Goal: Transaction & Acquisition: Book appointment/travel/reservation

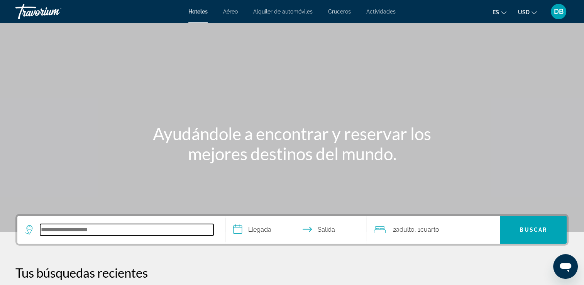
click at [93, 227] on input "Search hotel destination" at bounding box center [126, 230] width 173 height 12
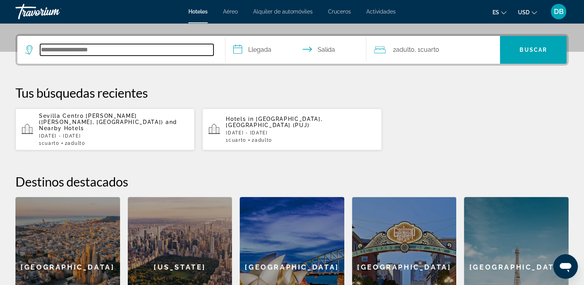
scroll to position [188, 0]
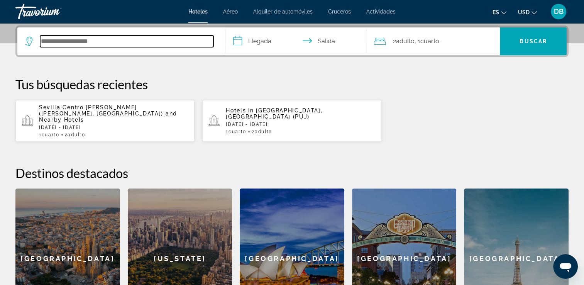
click at [58, 41] on input "Search hotel destination" at bounding box center [126, 41] width 173 height 12
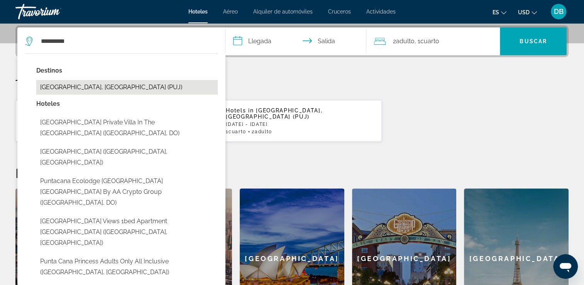
click at [67, 82] on button "Punta Cana, Dominican Republic (PUJ)" at bounding box center [126, 87] width 181 height 15
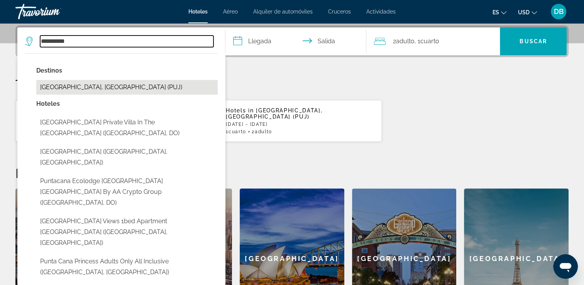
type input "**********"
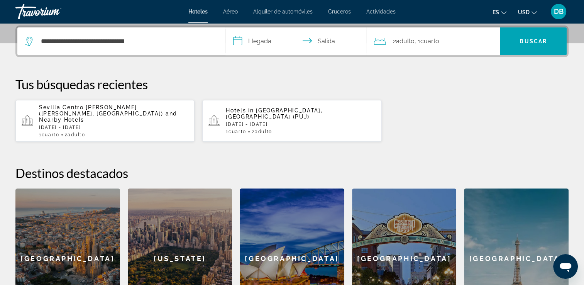
click at [258, 43] on input "**********" at bounding box center [297, 42] width 144 height 30
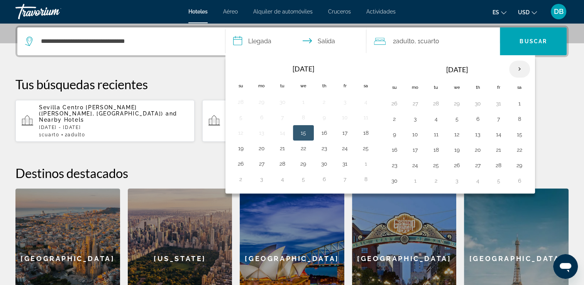
click at [520, 64] on th "Next month" at bounding box center [519, 69] width 21 height 17
click at [396, 132] on button "14" at bounding box center [394, 134] width 12 height 11
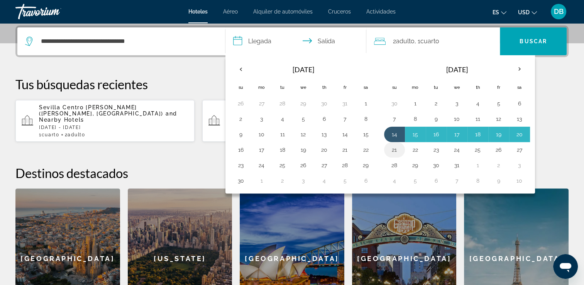
click at [395, 147] on button "21" at bounding box center [394, 149] width 12 height 11
type input "**********"
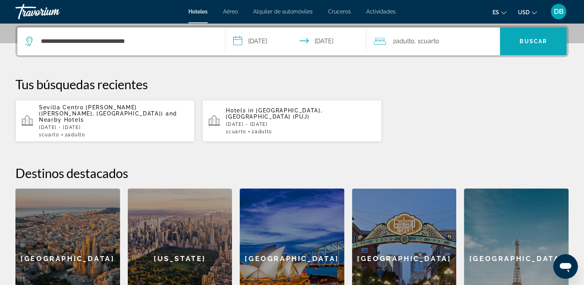
click at [511, 42] on span "Search" at bounding box center [532, 41] width 67 height 19
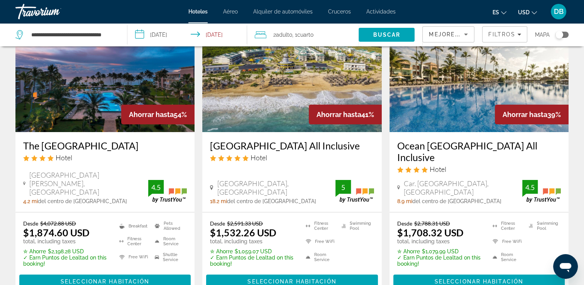
scroll to position [62, 0]
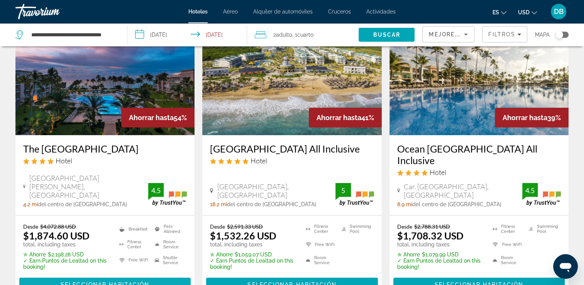
click at [110, 282] on span "Seleccionar habitación" at bounding box center [105, 284] width 89 height 6
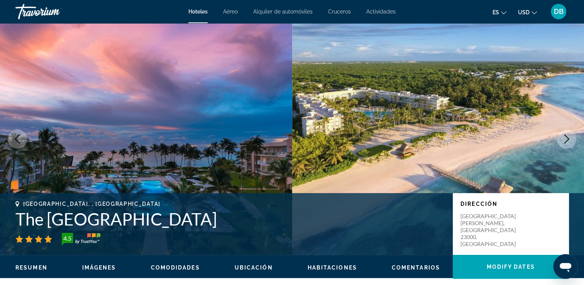
drag, startPoint x: 240, startPoint y: 224, endPoint x: 15, endPoint y: 223, distance: 224.1
click at [15, 223] on h1 "The Westin Puntacana Resort" at bounding box center [229, 219] width 429 height 20
copy h1 "The Westin Puntacana Resort"
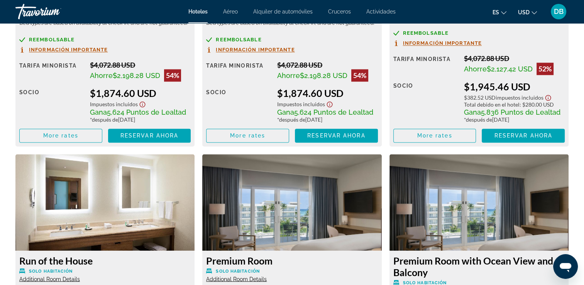
scroll to position [1201, 0]
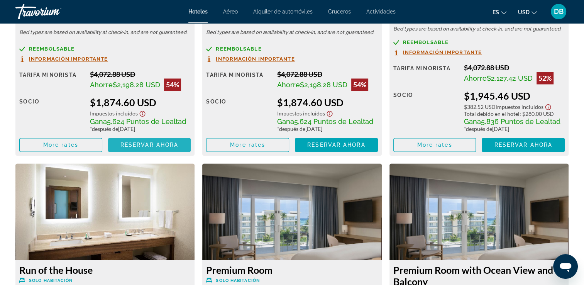
click at [151, 143] on span "Reservar ahora" at bounding box center [149, 145] width 58 height 6
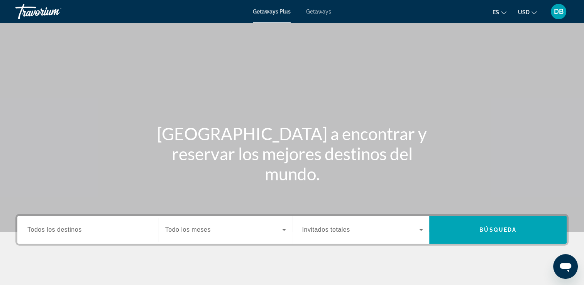
click at [100, 231] on input "Destination Todos los destinos" at bounding box center [87, 229] width 121 height 9
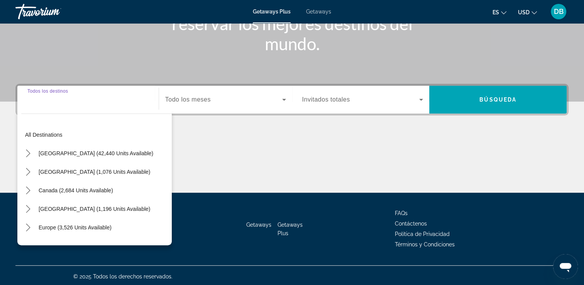
scroll to position [132, 0]
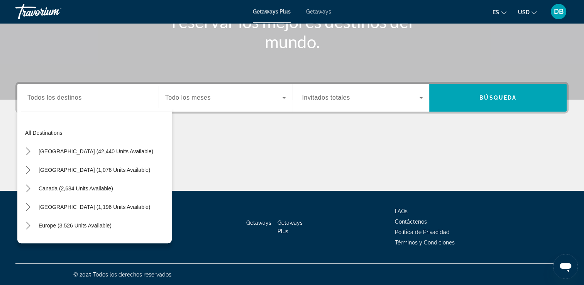
click at [123, 224] on div "Europe (3,526 units available)" at bounding box center [96, 225] width 150 height 19
click at [98, 228] on span "Select destination: Europe (3,526 units available)" at bounding box center [75, 225] width 81 height 19
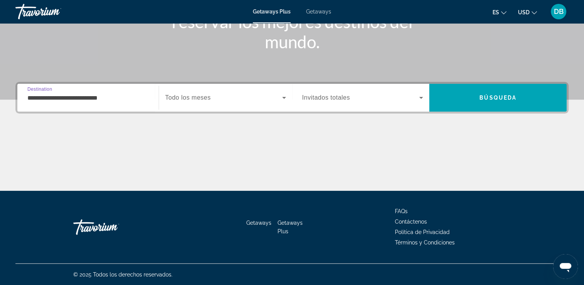
click at [144, 104] on div "**********" at bounding box center [87, 98] width 121 height 22
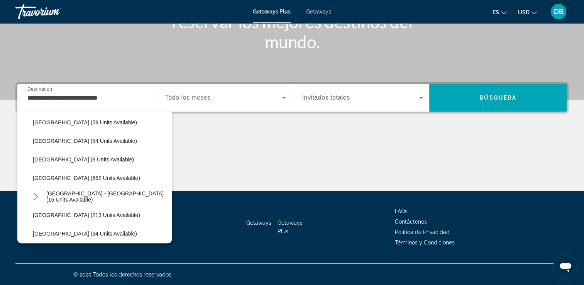
scroll to position [307, 0]
click at [104, 199] on span "[GEOGRAPHIC_DATA] - [GEOGRAPHIC_DATA] (15 units available)" at bounding box center [106, 196] width 121 height 12
type input "**********"
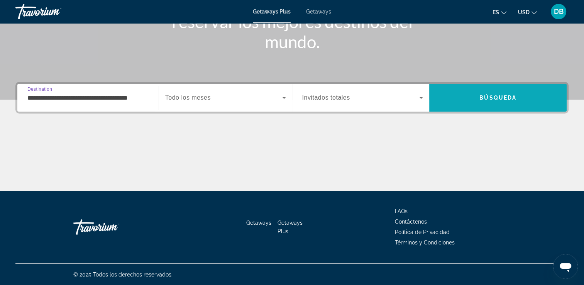
click at [486, 101] on span "Search" at bounding box center [497, 97] width 137 height 19
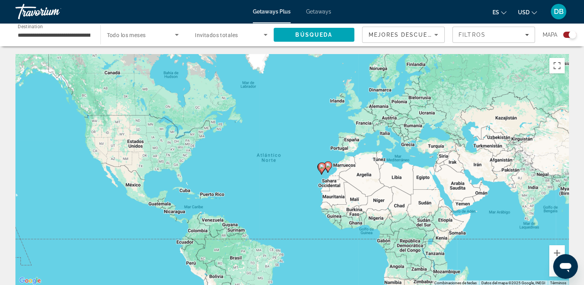
click at [324, 10] on span "Getaways" at bounding box center [318, 11] width 25 height 6
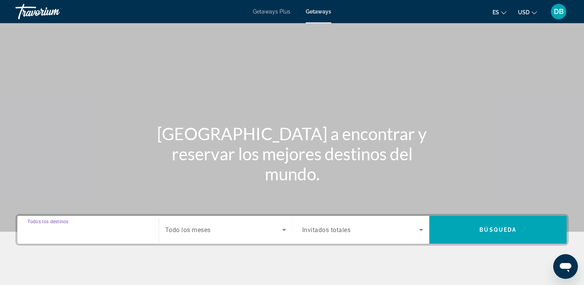
click at [89, 228] on input "Destination Todos los destinos" at bounding box center [87, 229] width 121 height 9
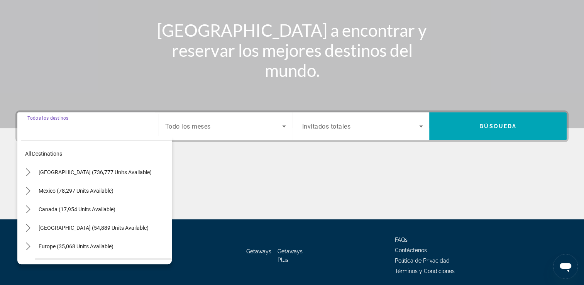
scroll to position [132, 0]
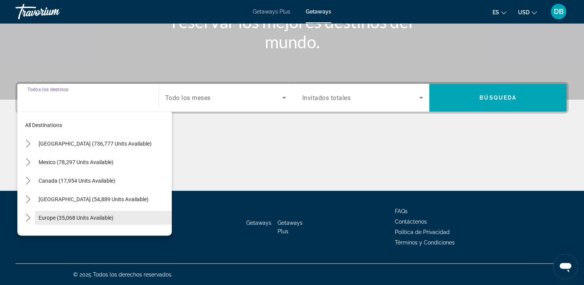
click at [95, 216] on span "Europe (35,068 units available)" at bounding box center [76, 217] width 75 height 6
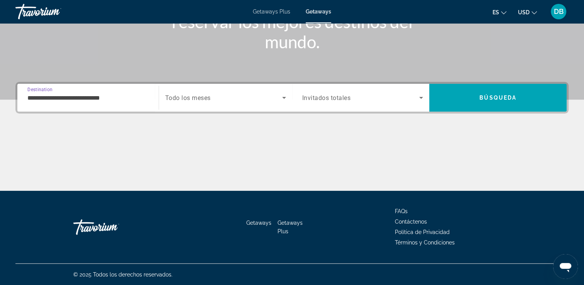
click at [142, 95] on input "**********" at bounding box center [87, 97] width 121 height 9
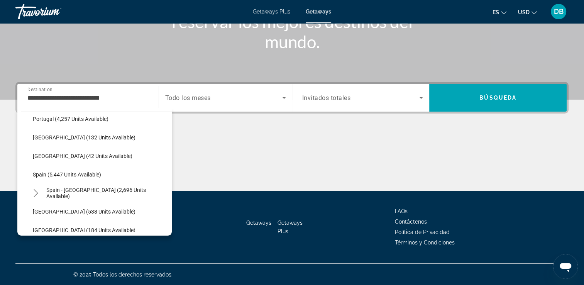
scroll to position [360, 0]
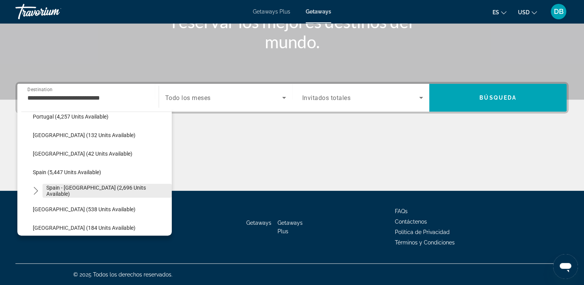
click at [115, 194] on span "Select destination: Spain - Canary Islands (2,696 units available)" at bounding box center [106, 190] width 129 height 19
type input "**********"
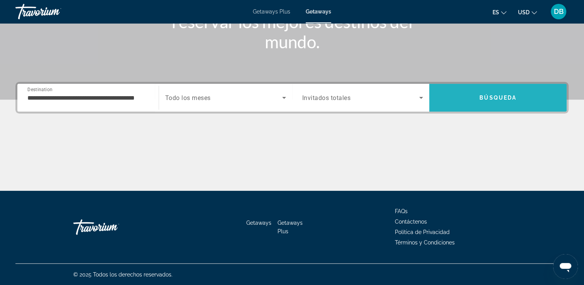
click at [477, 99] on span "Search" at bounding box center [497, 97] width 137 height 19
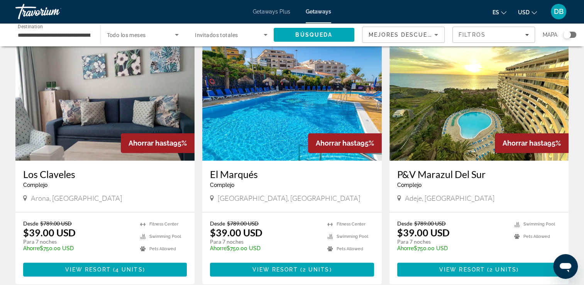
scroll to position [316, 0]
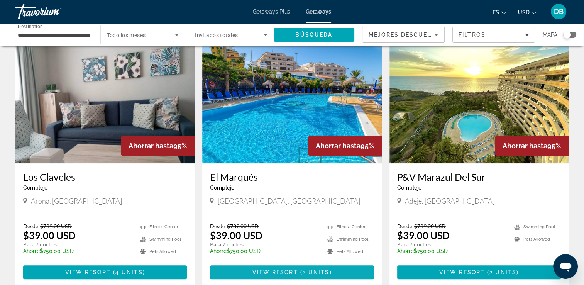
click at [273, 267] on span "Main content" at bounding box center [292, 272] width 164 height 19
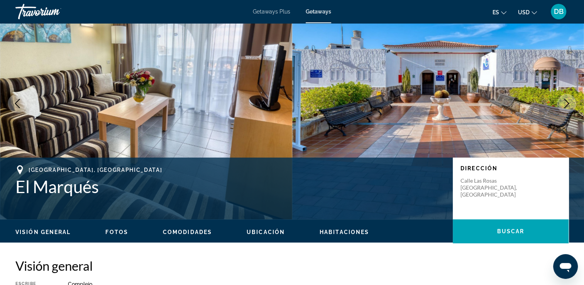
scroll to position [19, 0]
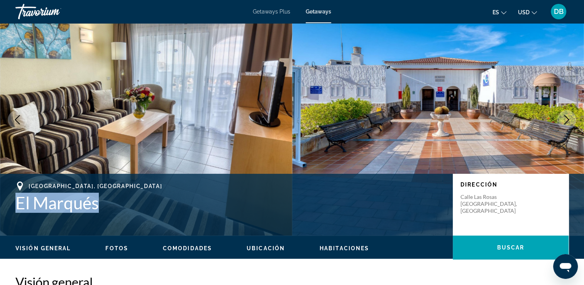
drag, startPoint x: 16, startPoint y: 200, endPoint x: 100, endPoint y: 209, distance: 84.5
click at [100, 209] on h1 "El Marqués" at bounding box center [229, 202] width 429 height 20
copy h1 "El Marqués"
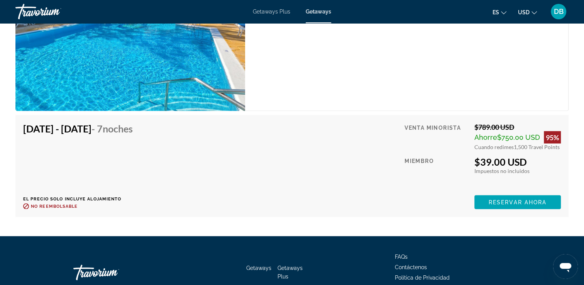
scroll to position [1430, 0]
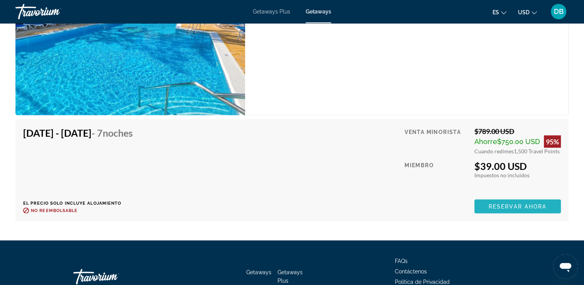
click at [529, 204] on span "Reservar ahora" at bounding box center [517, 206] width 58 height 6
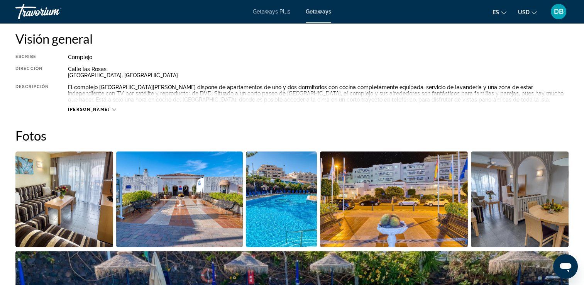
scroll to position [266, 0]
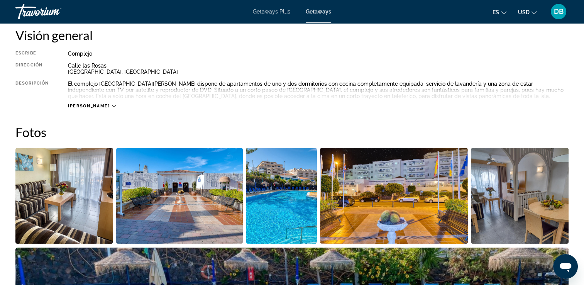
click at [55, 217] on img "Open full-screen image slider" at bounding box center [64, 196] width 98 height 96
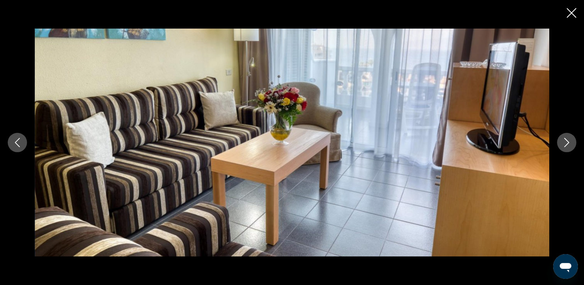
click at [568, 141] on icon "Next image" at bounding box center [566, 142] width 9 height 9
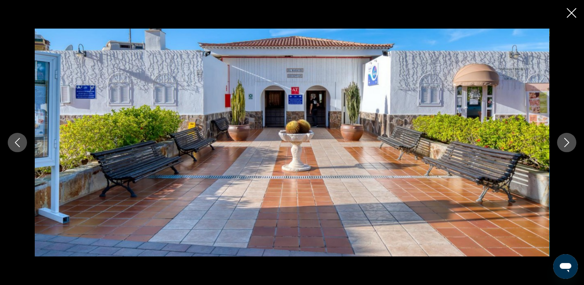
click at [568, 141] on icon "Next image" at bounding box center [566, 142] width 9 height 9
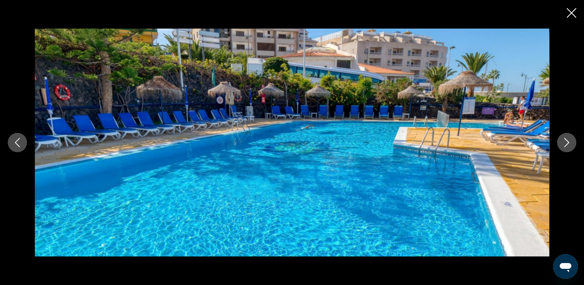
click at [568, 141] on icon "Next image" at bounding box center [566, 142] width 9 height 9
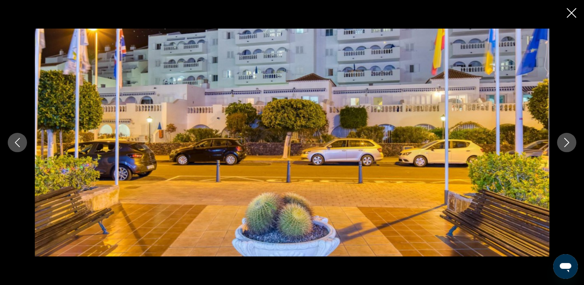
click at [568, 141] on icon "Next image" at bounding box center [566, 142] width 9 height 9
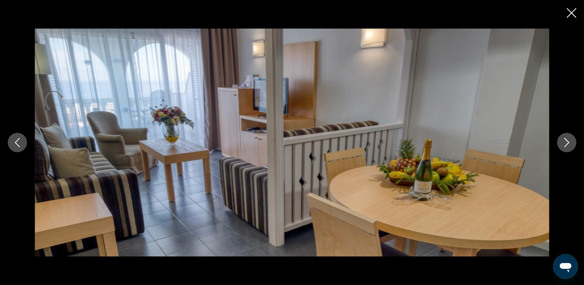
click at [568, 141] on icon "Next image" at bounding box center [566, 142] width 9 height 9
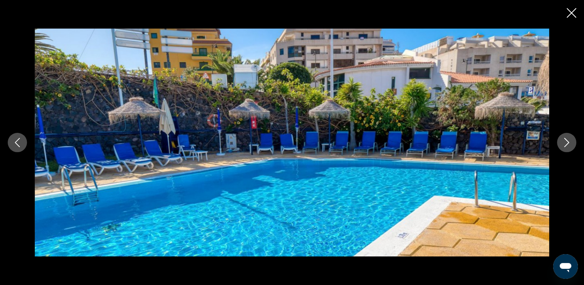
click at [568, 141] on icon "Next image" at bounding box center [566, 142] width 9 height 9
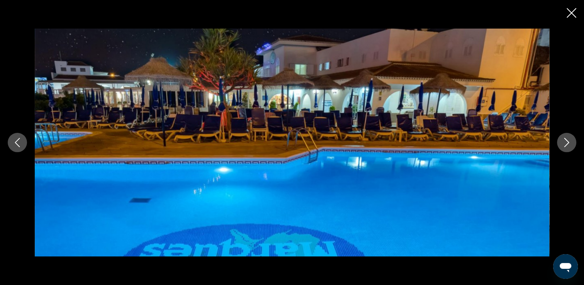
click at [568, 141] on icon "Next image" at bounding box center [566, 142] width 9 height 9
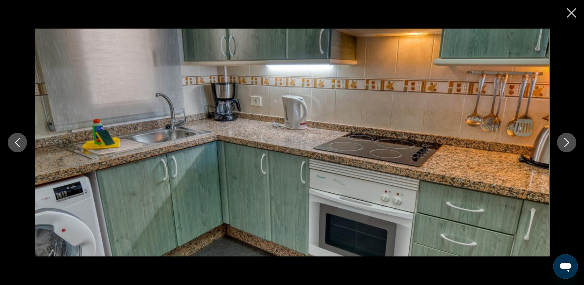
click at [568, 141] on icon "Next image" at bounding box center [566, 142] width 9 height 9
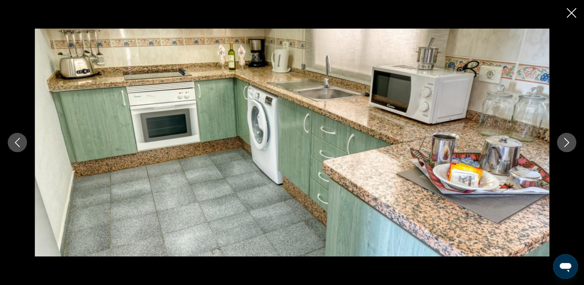
click at [568, 141] on icon "Next image" at bounding box center [566, 142] width 9 height 9
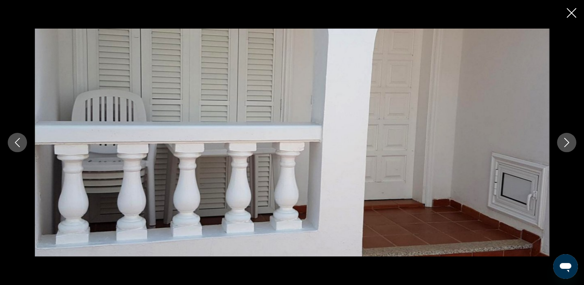
click at [568, 141] on icon "Next image" at bounding box center [566, 142] width 9 height 9
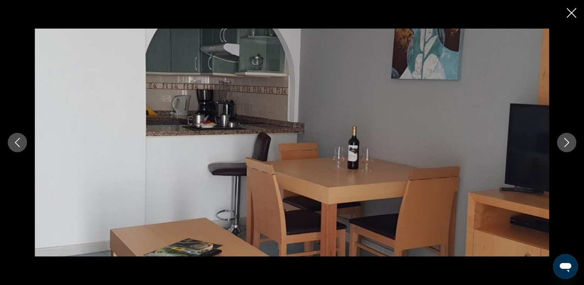
click at [568, 141] on icon "Next image" at bounding box center [566, 142] width 9 height 9
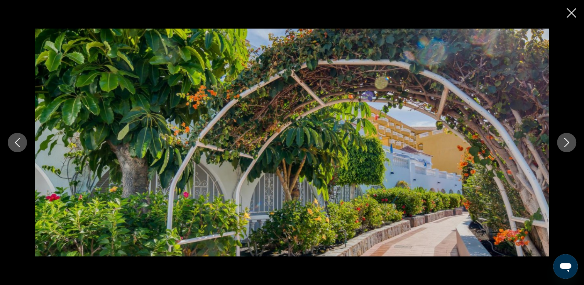
click at [568, 141] on icon "Next image" at bounding box center [566, 142] width 9 height 9
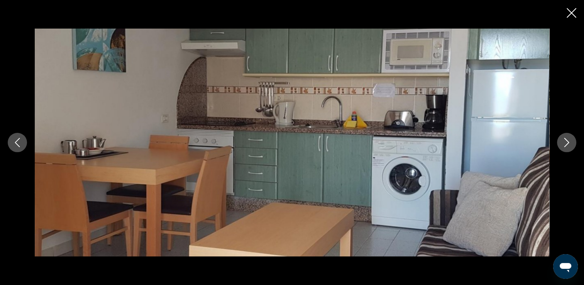
click at [568, 141] on icon "Next image" at bounding box center [566, 142] width 9 height 9
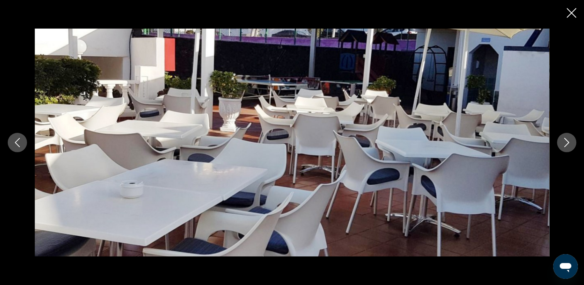
click at [568, 141] on icon "Next image" at bounding box center [566, 142] width 9 height 9
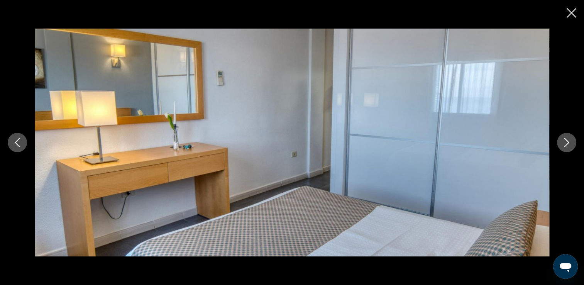
click at [568, 141] on icon "Next image" at bounding box center [566, 142] width 9 height 9
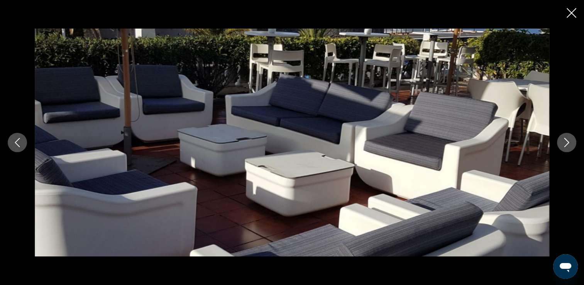
click at [568, 141] on icon "Next image" at bounding box center [566, 142] width 9 height 9
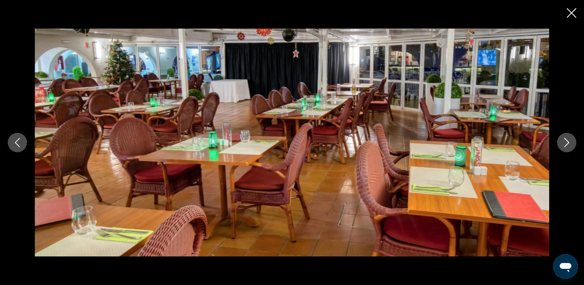
click at [568, 141] on icon "Next image" at bounding box center [566, 142] width 9 height 9
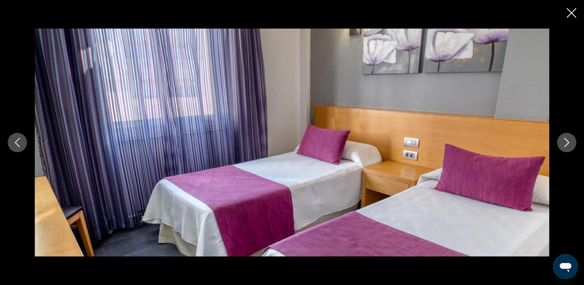
click at [568, 141] on icon "Next image" at bounding box center [566, 142] width 9 height 9
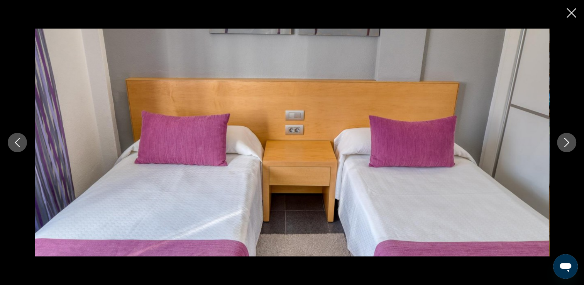
click at [568, 141] on icon "Next image" at bounding box center [566, 142] width 9 height 9
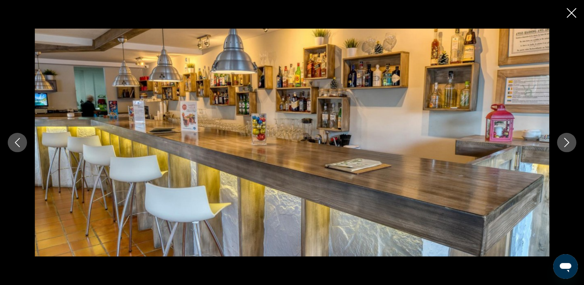
click at [568, 141] on icon "Next image" at bounding box center [566, 142] width 9 height 9
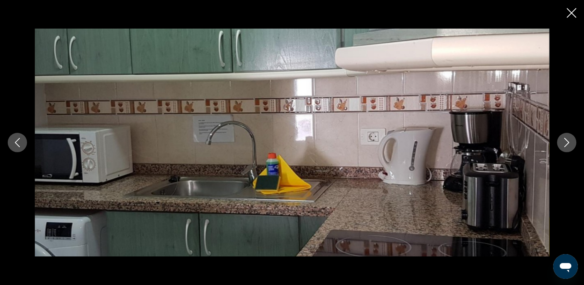
click at [568, 141] on icon "Next image" at bounding box center [566, 142] width 9 height 9
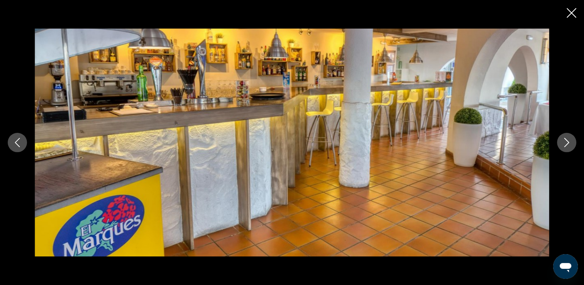
click at [571, 12] on icon "Close slideshow" at bounding box center [571, 13] width 10 height 10
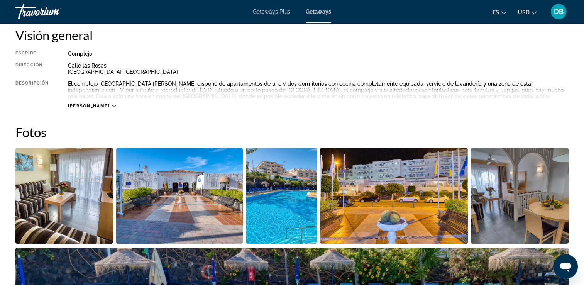
click at [91, 105] on div "[PERSON_NAME]" at bounding box center [92, 105] width 48 height 5
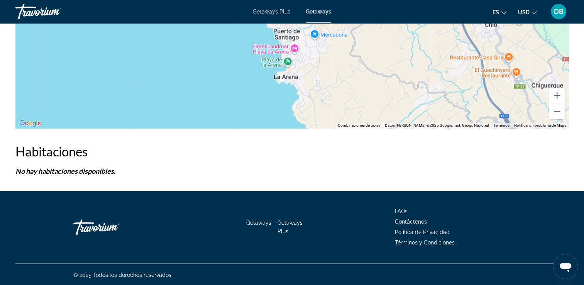
scroll to position [461, 0]
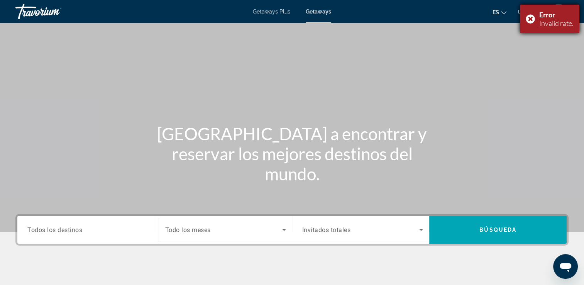
click at [528, 22] on div "Error Invalid rate." at bounding box center [549, 19] width 59 height 29
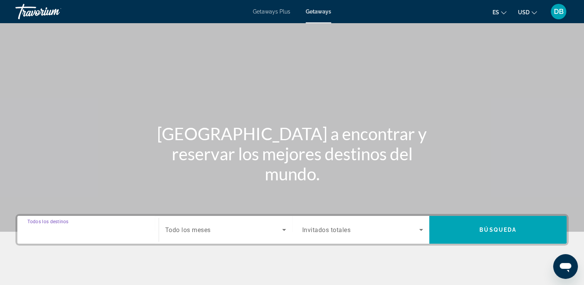
click at [87, 232] on input "Destination Todos los destinos" at bounding box center [87, 229] width 121 height 9
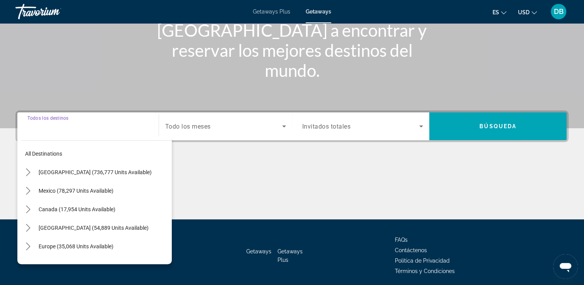
scroll to position [132, 0]
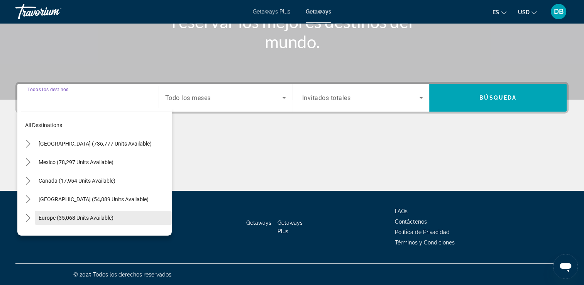
click at [131, 217] on span "Select destination: Europe (35,068 units available)" at bounding box center [103, 217] width 137 height 19
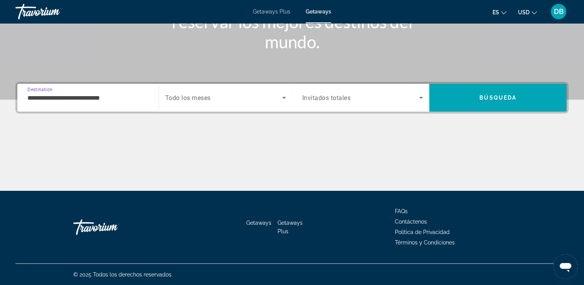
click at [145, 95] on input "**********" at bounding box center [87, 97] width 121 height 9
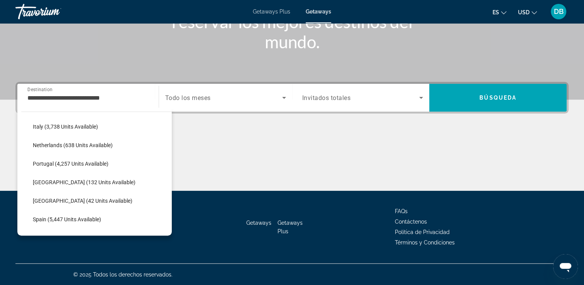
scroll to position [370, 0]
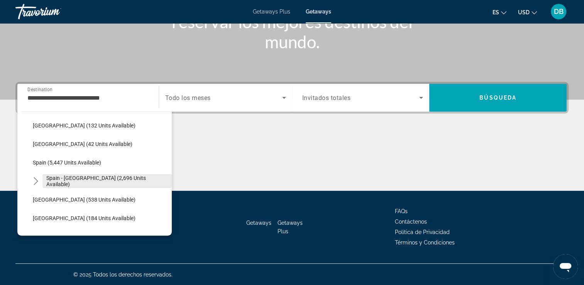
click at [115, 180] on span "Spain - [GEOGRAPHIC_DATA] (2,696 units available)" at bounding box center [106, 181] width 121 height 12
type input "**********"
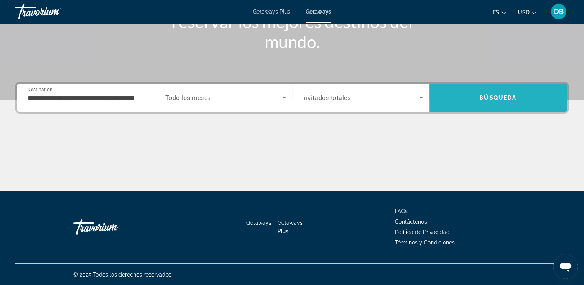
click at [459, 102] on span "Search" at bounding box center [497, 97] width 137 height 19
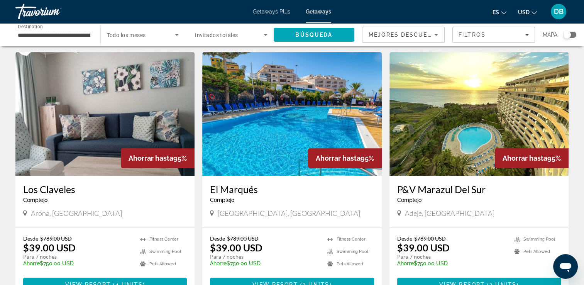
scroll to position [306, 0]
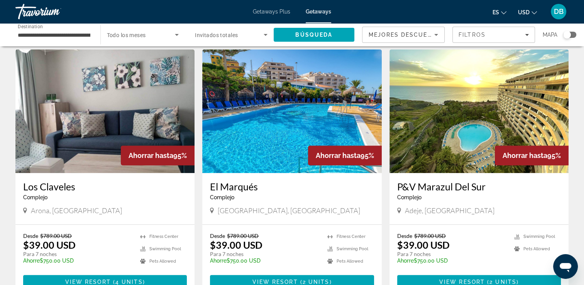
click at [454, 181] on h3 "P&V Marazul Del Sur" at bounding box center [479, 187] width 164 height 12
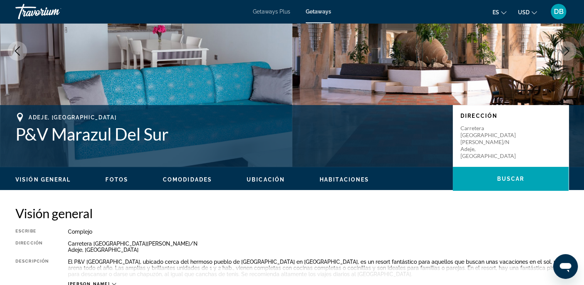
scroll to position [86, 0]
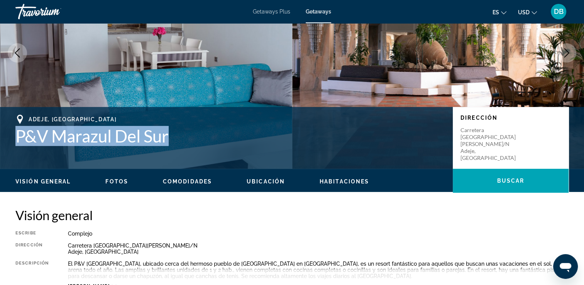
drag, startPoint x: 15, startPoint y: 134, endPoint x: 173, endPoint y: 139, distance: 158.6
click at [173, 139] on div "Adeje, [GEOGRAPHIC_DATA] P&V [GEOGRAPHIC_DATA] Dirección Carretera [GEOGRAPHIC_…" at bounding box center [292, 138] width 584 height 46
copy h1 "P&V Marazul Del Sur"
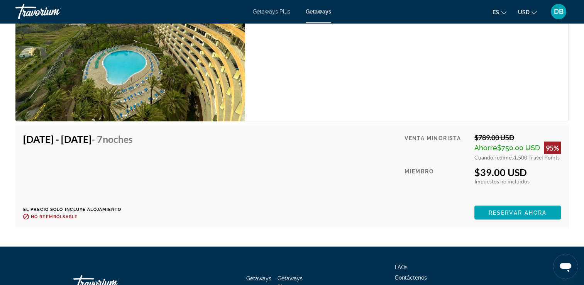
scroll to position [1460, 0]
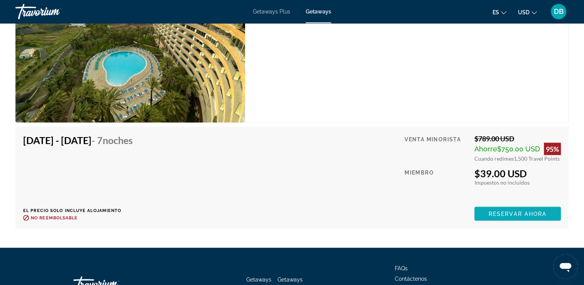
click at [512, 213] on span "Reservar ahora" at bounding box center [517, 214] width 58 height 6
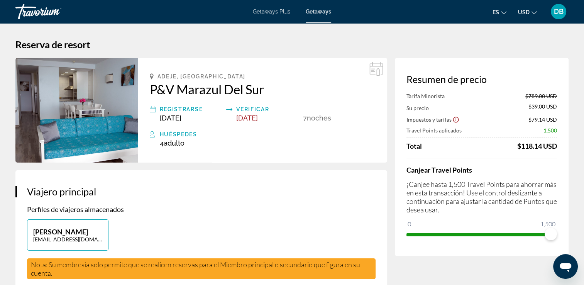
click at [271, 96] on h2 "P&V Marazul Del Sur" at bounding box center [263, 88] width 226 height 15
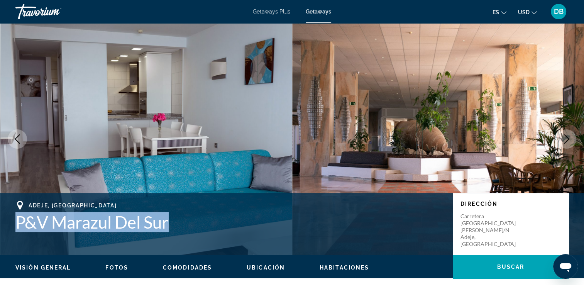
drag, startPoint x: 174, startPoint y: 225, endPoint x: 17, endPoint y: 222, distance: 157.4
click at [17, 222] on h1 "P&V Marazul Del Sur" at bounding box center [229, 222] width 429 height 20
copy h1 "P&V Marazul Del Sur"
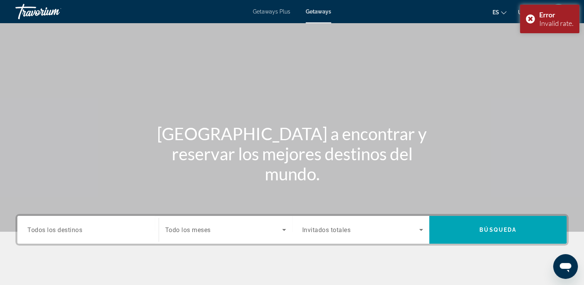
click at [108, 241] on div "Destination Todos los destinos" at bounding box center [87, 230] width 133 height 28
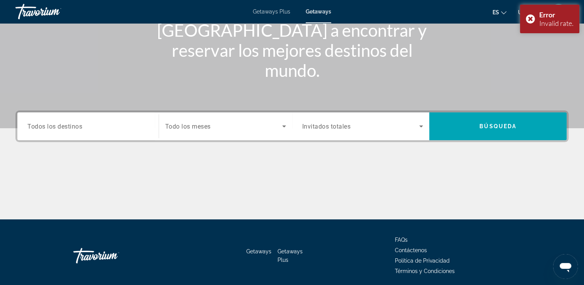
scroll to position [132, 0]
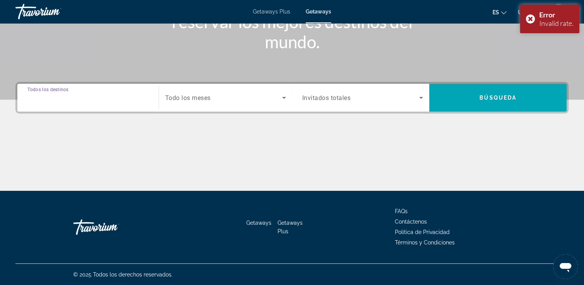
click at [116, 100] on input "Destination Todos los destinos" at bounding box center [87, 97] width 121 height 9
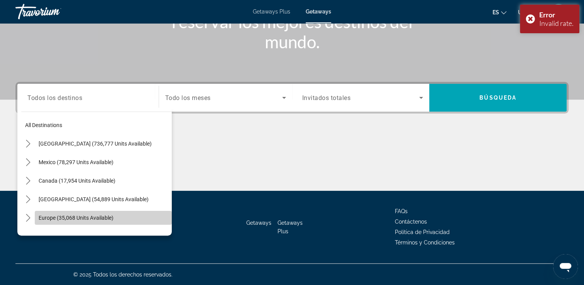
click at [118, 217] on span "Select destination: Europe (35,068 units available)" at bounding box center [103, 217] width 137 height 19
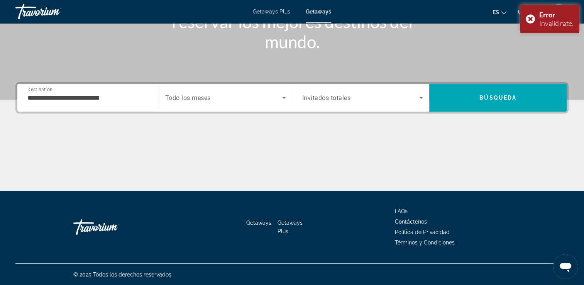
click at [139, 108] on div "**********" at bounding box center [87, 98] width 133 height 28
click at [139, 96] on input "**********" at bounding box center [87, 97] width 121 height 9
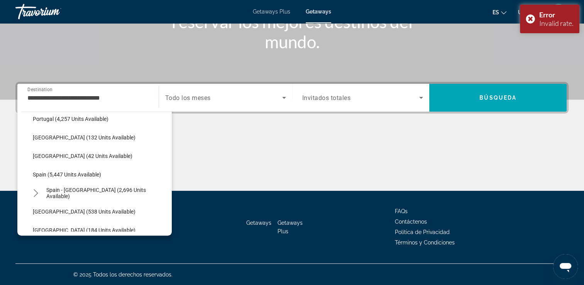
scroll to position [359, 0]
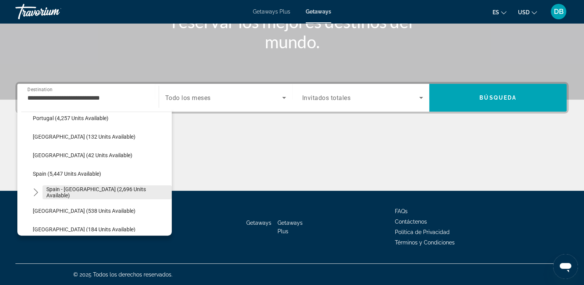
click at [115, 192] on span "Spain - [GEOGRAPHIC_DATA] (2,696 units available)" at bounding box center [106, 192] width 121 height 12
type input "**********"
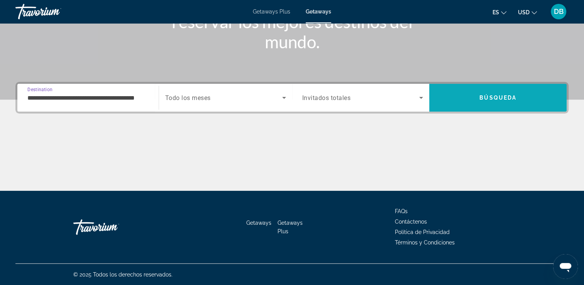
click at [499, 100] on span "Search" at bounding box center [497, 97] width 137 height 19
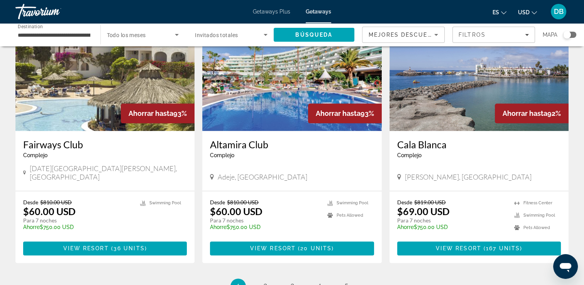
scroll to position [876, 0]
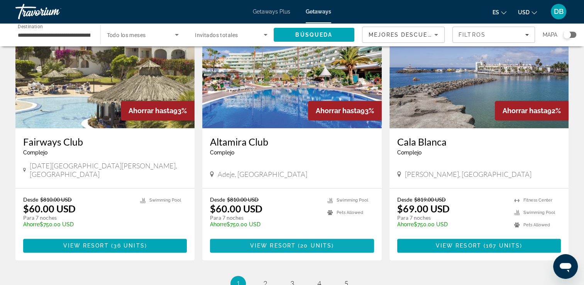
click at [302, 242] on span "20 units" at bounding box center [315, 245] width 31 height 6
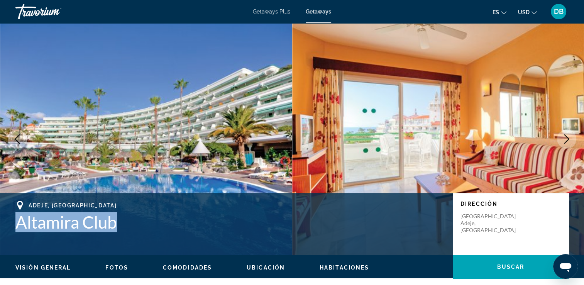
drag, startPoint x: 130, startPoint y: 220, endPoint x: 15, endPoint y: 226, distance: 114.3
click at [15, 226] on h1 "Altamira Club" at bounding box center [229, 222] width 429 height 20
copy h1 "Altamira Club"
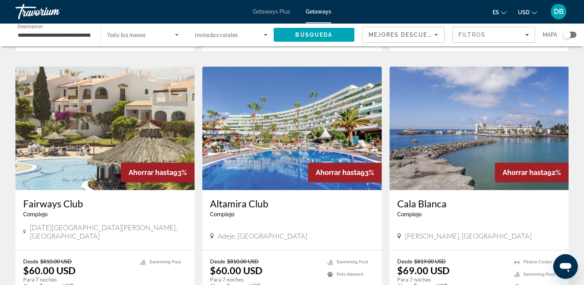
scroll to position [974, 0]
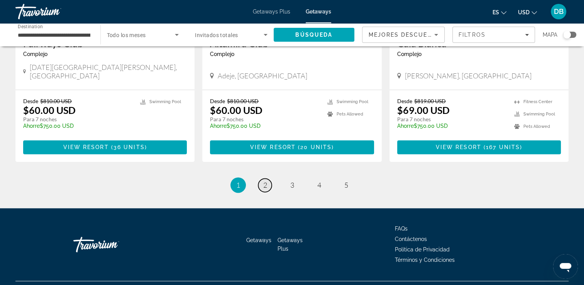
click at [265, 181] on span "2" at bounding box center [265, 185] width 4 height 8
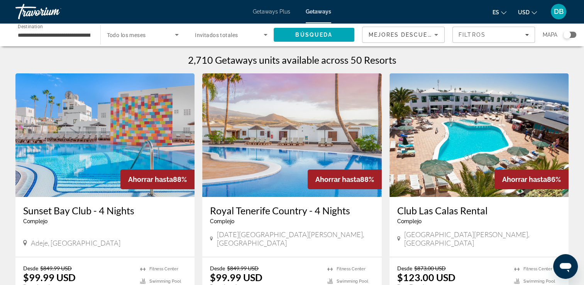
click at [94, 212] on h3 "Sunset Bay Club - 4 Nights" at bounding box center [105, 210] width 164 height 12
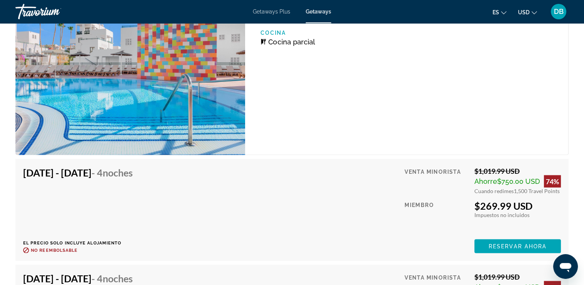
scroll to position [1474, 0]
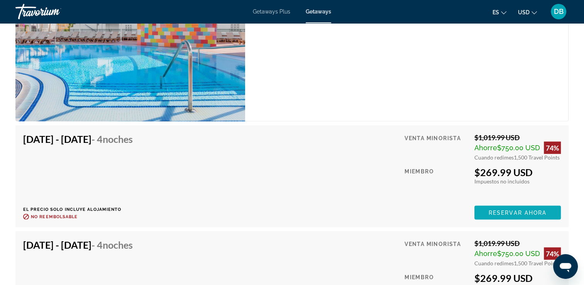
click at [528, 209] on span "Reservar ahora" at bounding box center [517, 212] width 58 height 6
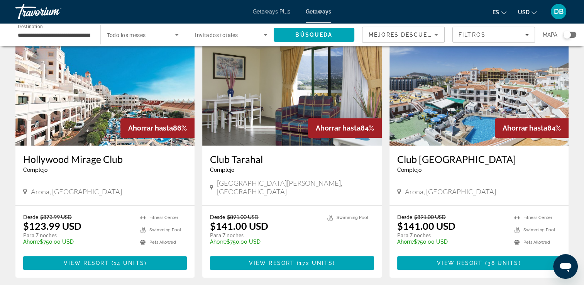
scroll to position [325, 0]
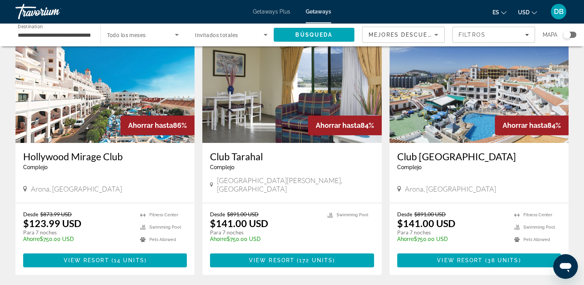
drag, startPoint x: 22, startPoint y: 143, endPoint x: 121, endPoint y: 143, distance: 99.1
click at [121, 143] on div "Hollywood Mirage Club Complejo - Este es un resort solo para adultos [GEOGRAPHI…" at bounding box center [104, 173] width 179 height 60
copy h3 "Hollywood Mirage Club"
click at [71, 257] on span "View Resort" at bounding box center [87, 260] width 46 height 6
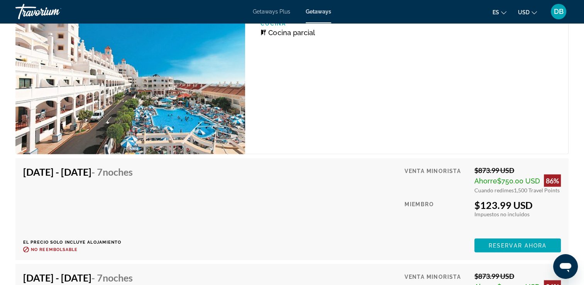
scroll to position [1512, 0]
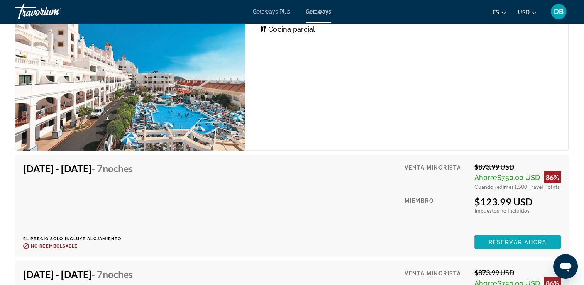
click at [496, 239] on span "Reservar ahora" at bounding box center [517, 242] width 58 height 6
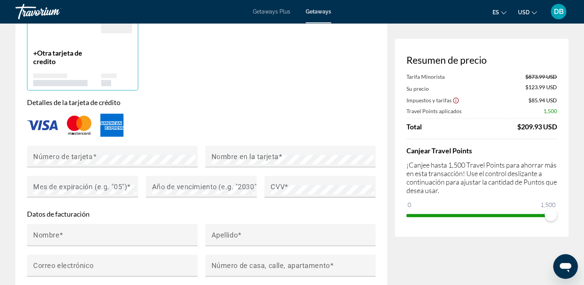
scroll to position [547, 0]
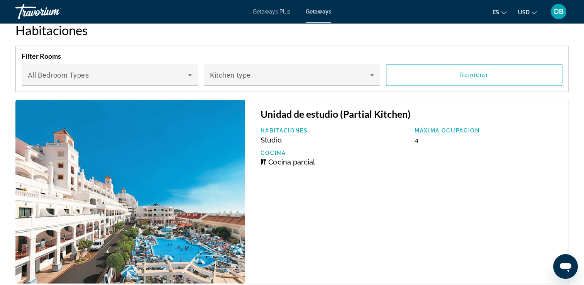
scroll to position [1373, 0]
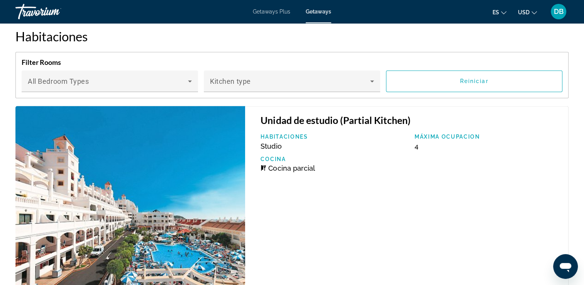
click at [197, 164] on img "Main content" at bounding box center [129, 198] width 229 height 184
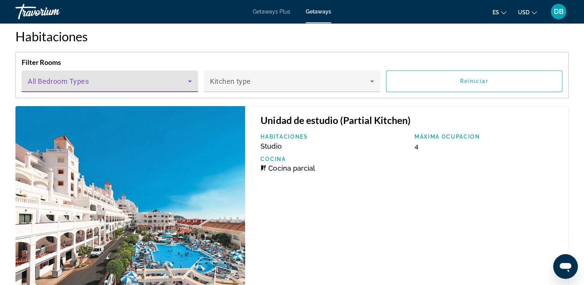
click at [166, 79] on span "Main content" at bounding box center [108, 83] width 160 height 9
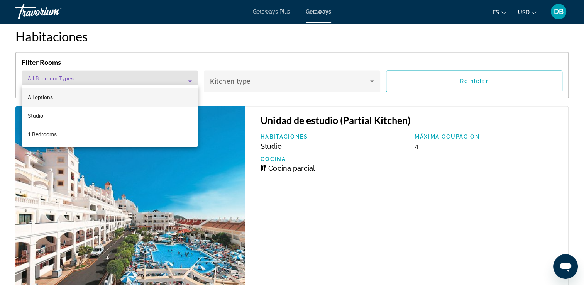
click at [267, 103] on div at bounding box center [292, 142] width 584 height 285
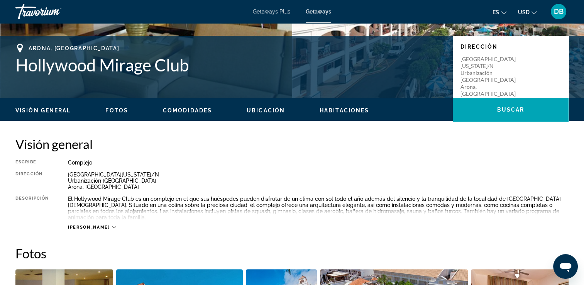
scroll to position [102, 0]
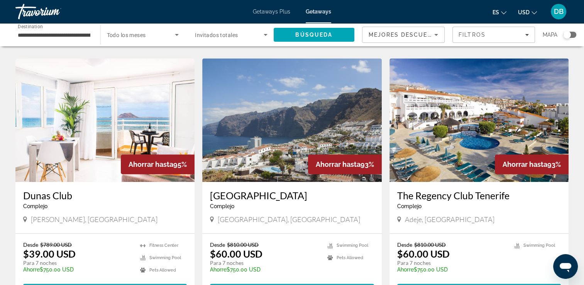
scroll to position [561, 0]
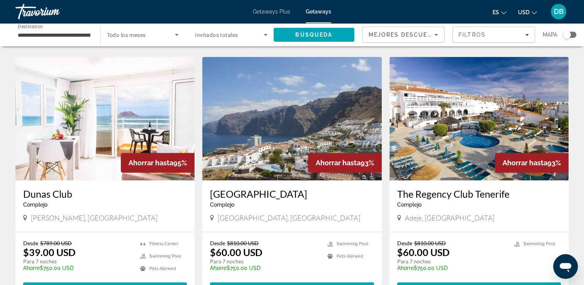
drag, startPoint x: 393, startPoint y: 184, endPoint x: 511, endPoint y: 180, distance: 118.1
click at [511, 180] on div "The Regency Club Tenerife Complejo - Este es un resort solo para adultos [GEOGR…" at bounding box center [478, 205] width 179 height 51
copy h3 "The Regency Club Tenerife"
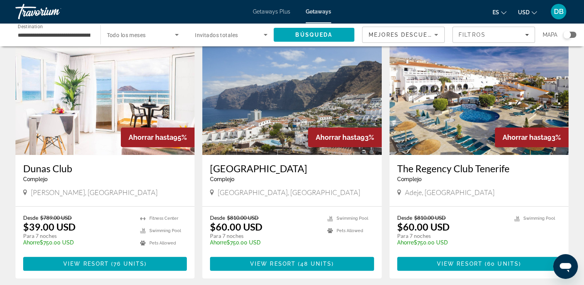
scroll to position [616, 0]
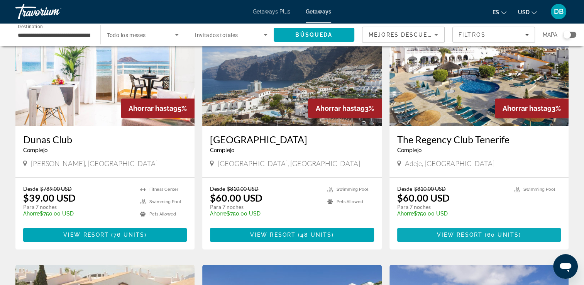
click at [494, 231] on span "60 units" at bounding box center [503, 234] width 32 height 6
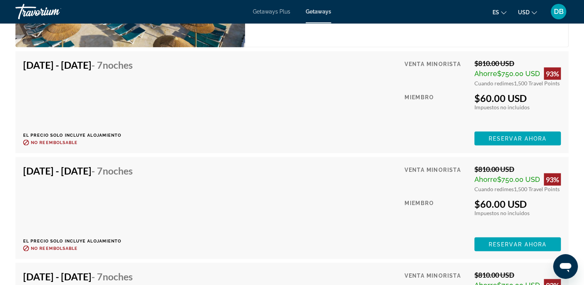
scroll to position [1485, 0]
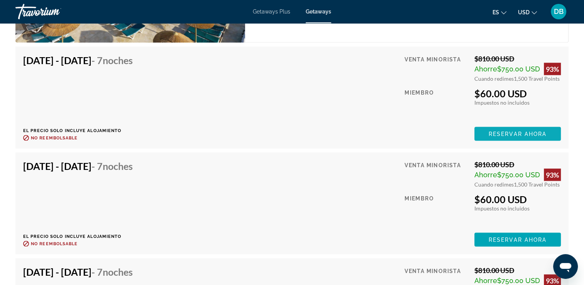
click at [491, 135] on span "Reservar ahora" at bounding box center [517, 134] width 58 height 6
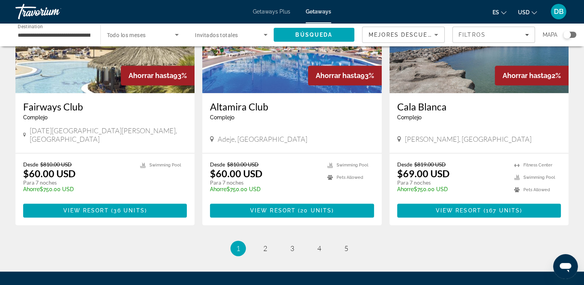
scroll to position [912, 0]
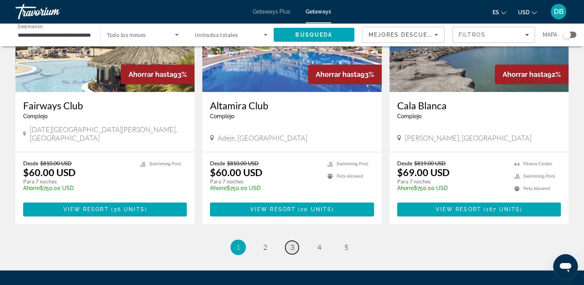
click at [293, 243] on span "3" at bounding box center [292, 247] width 4 height 8
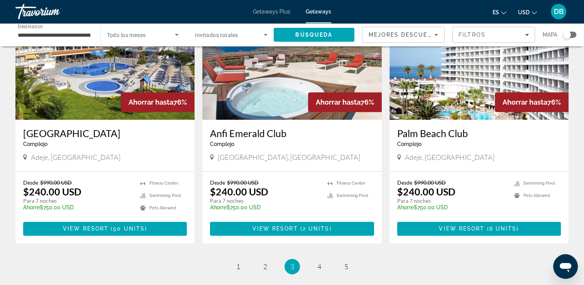
scroll to position [963, 0]
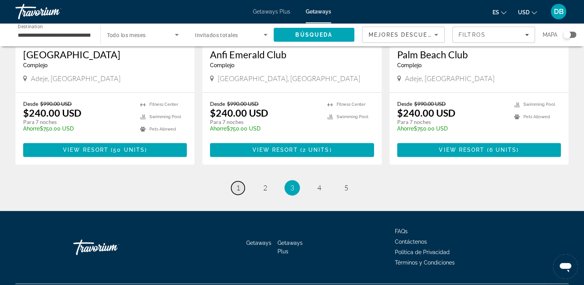
click at [236, 183] on span "1" at bounding box center [238, 187] width 4 height 8
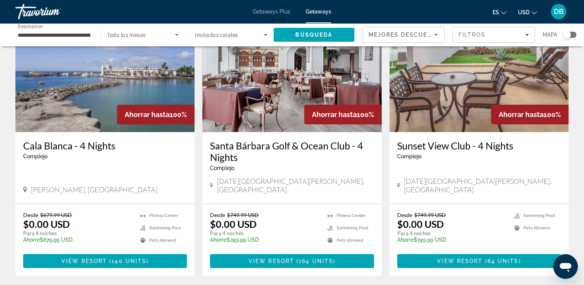
scroll to position [79, 0]
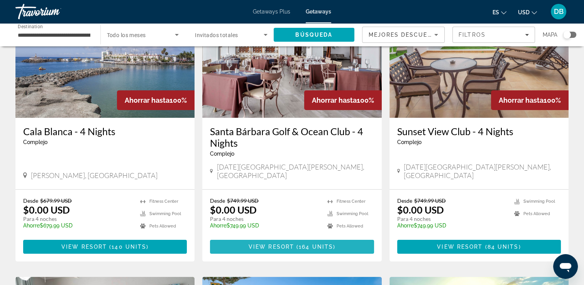
click at [304, 243] on span "164 units" at bounding box center [316, 246] width 34 height 6
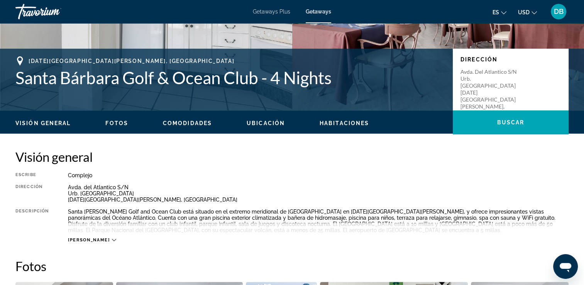
scroll to position [174, 0]
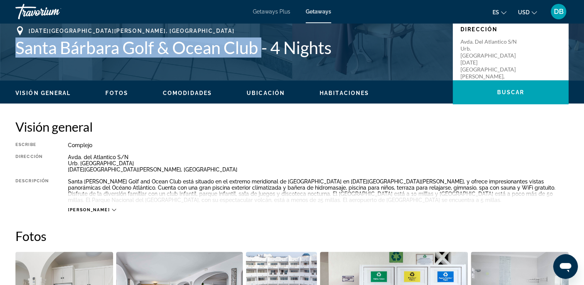
drag, startPoint x: 16, startPoint y: 44, endPoint x: 263, endPoint y: 48, distance: 246.5
click at [263, 48] on h1 "Santa Bárbara Golf & Ocean Club - 4 Nights" at bounding box center [229, 47] width 429 height 20
copy h1 "Santa Bárbara Golf & Ocean Club"
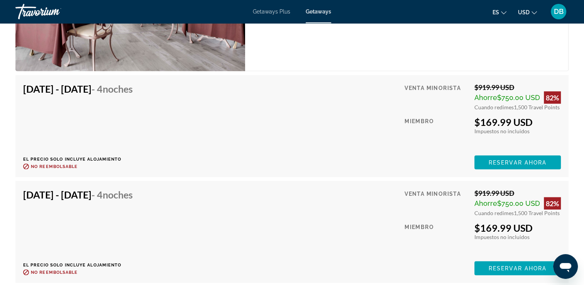
scroll to position [1517, 0]
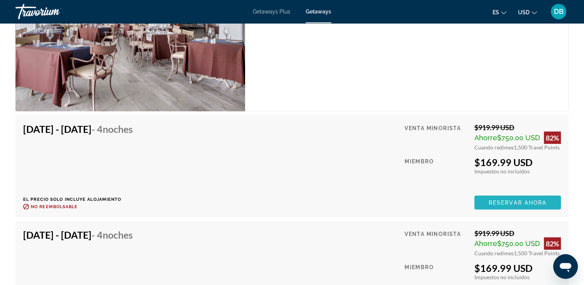
click at [526, 205] on span "Main content" at bounding box center [517, 202] width 86 height 19
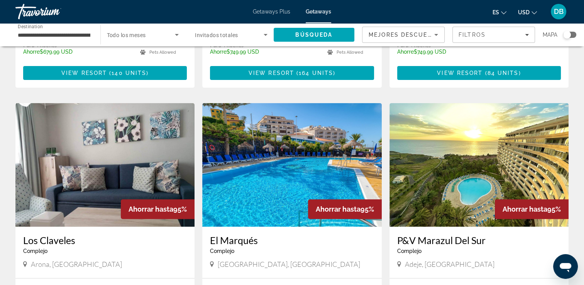
scroll to position [261, 0]
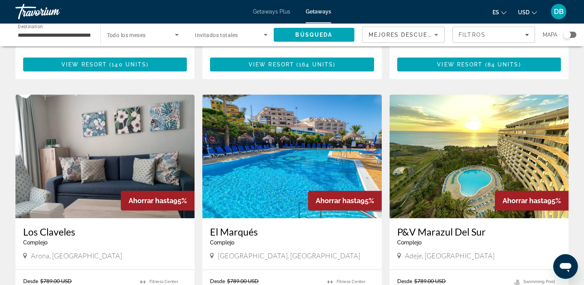
click at [234, 226] on h3 "El Marqués" at bounding box center [292, 232] width 164 height 12
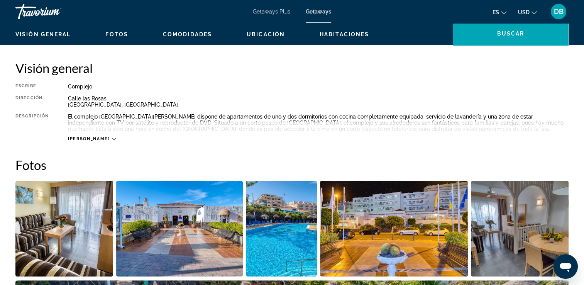
scroll to position [297, 0]
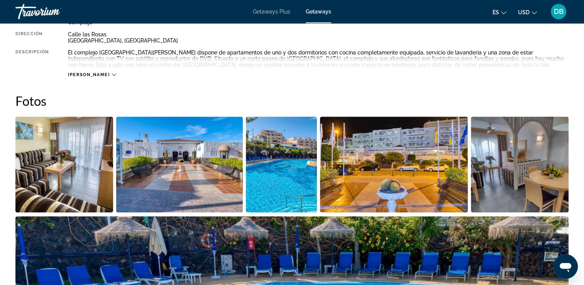
click at [97, 171] on img "Open full-screen image slider" at bounding box center [64, 164] width 98 height 96
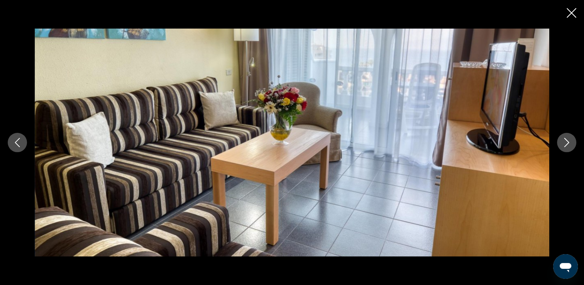
click at [569, 143] on icon "Next image" at bounding box center [566, 142] width 9 height 9
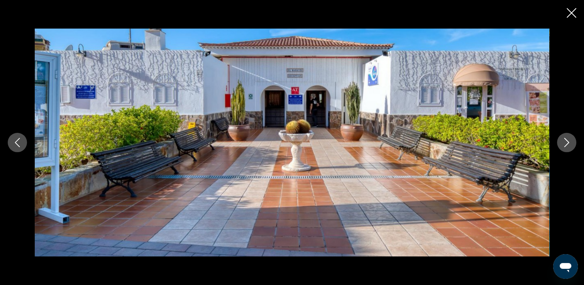
click at [569, 143] on icon "Next image" at bounding box center [566, 142] width 9 height 9
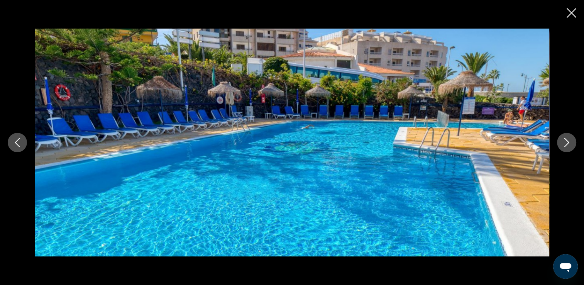
click at [569, 143] on icon "Next image" at bounding box center [566, 142] width 9 height 9
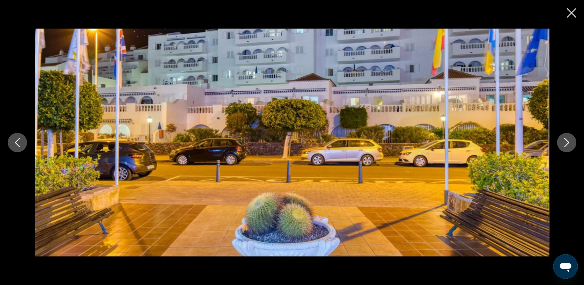
click at [569, 143] on icon "Next image" at bounding box center [566, 142] width 9 height 9
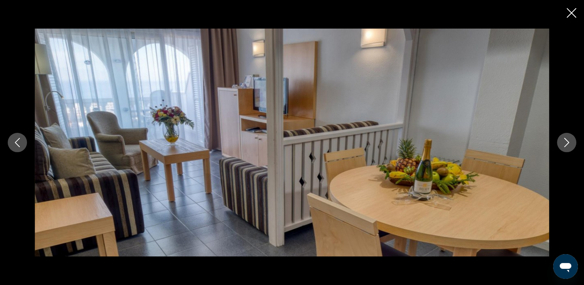
click at [569, 143] on icon "Next image" at bounding box center [566, 142] width 9 height 9
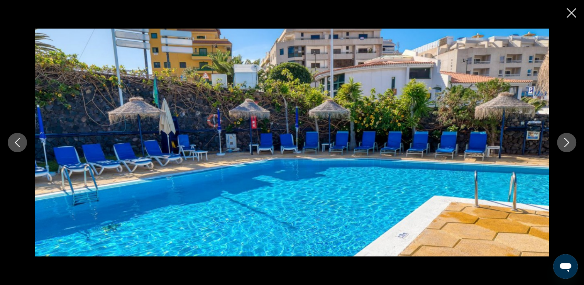
click at [569, 143] on icon "Next image" at bounding box center [566, 142] width 9 height 9
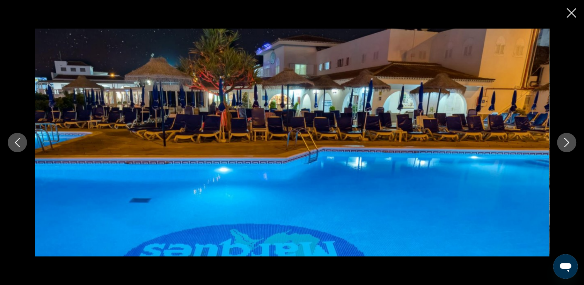
click at [569, 143] on icon "Next image" at bounding box center [566, 142] width 9 height 9
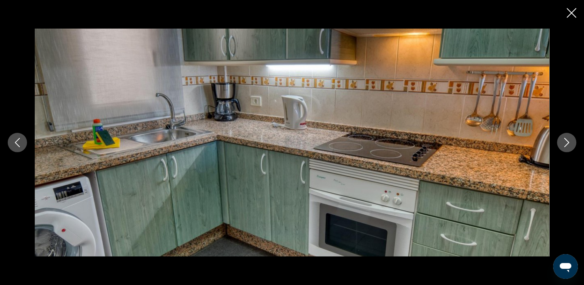
click at [569, 143] on icon "Next image" at bounding box center [566, 142] width 9 height 9
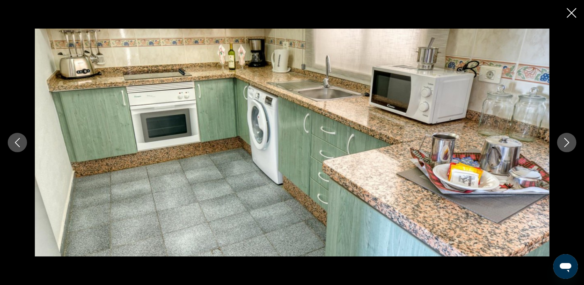
click at [569, 143] on icon "Next image" at bounding box center [566, 142] width 9 height 9
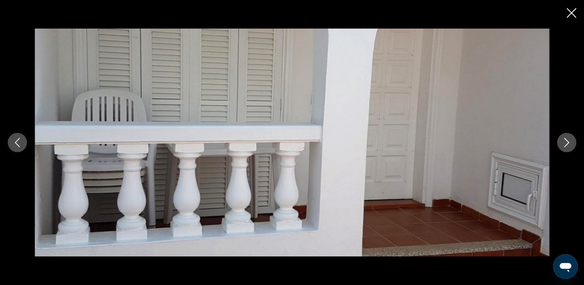
click at [570, 143] on icon "Next image" at bounding box center [566, 142] width 9 height 9
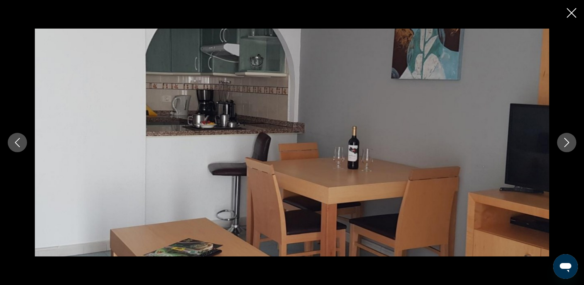
click at [570, 142] on icon "Next image" at bounding box center [566, 142] width 9 height 9
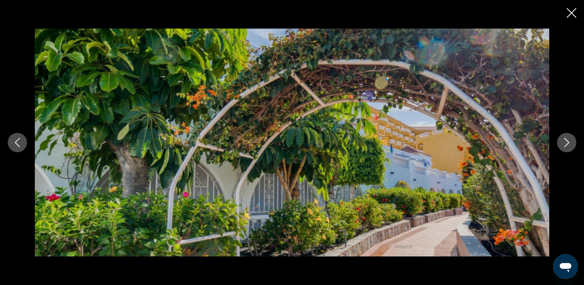
click at [570, 142] on icon "Next image" at bounding box center [566, 142] width 9 height 9
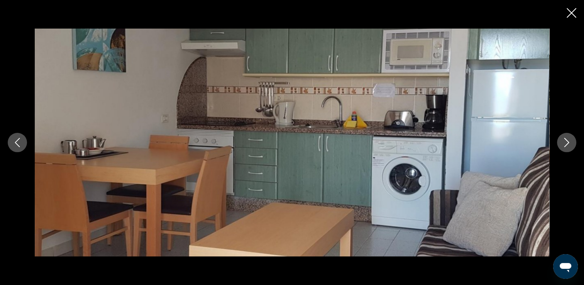
click at [571, 142] on button "Next image" at bounding box center [566, 142] width 19 height 19
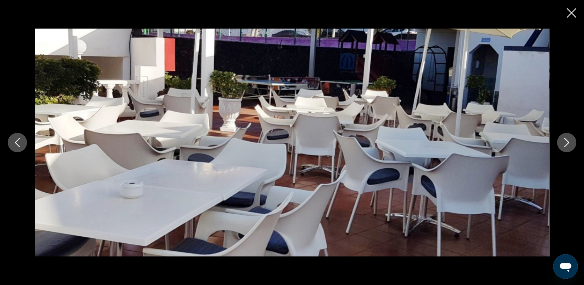
click at [572, 142] on button "Next image" at bounding box center [566, 142] width 19 height 19
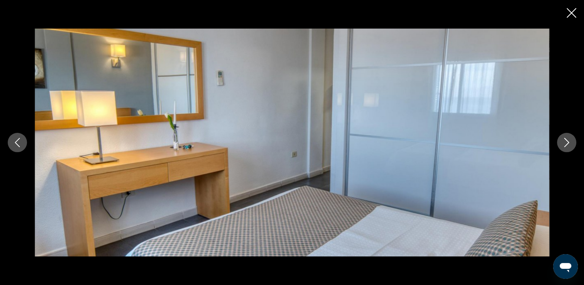
click at [572, 142] on button "Next image" at bounding box center [566, 142] width 19 height 19
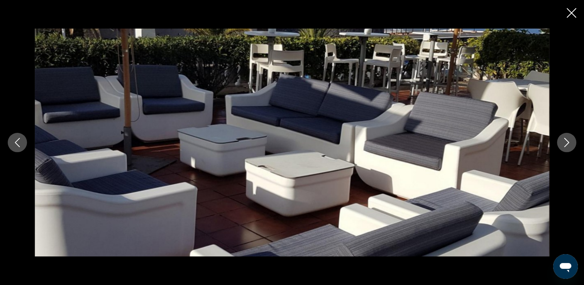
click at [572, 17] on icon "Close slideshow" at bounding box center [571, 13] width 10 height 10
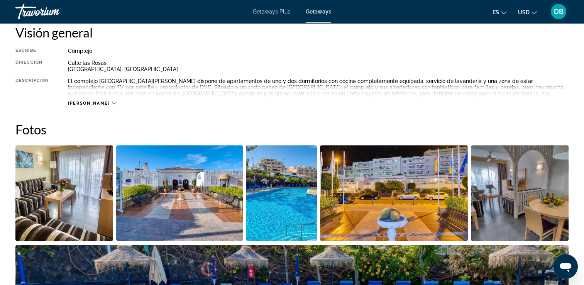
scroll to position [0, 0]
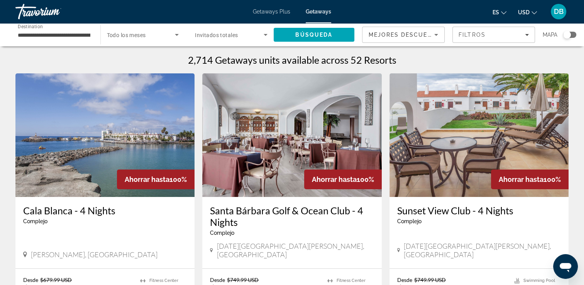
click at [315, 8] on span "Getaways" at bounding box center [317, 11] width 25 height 6
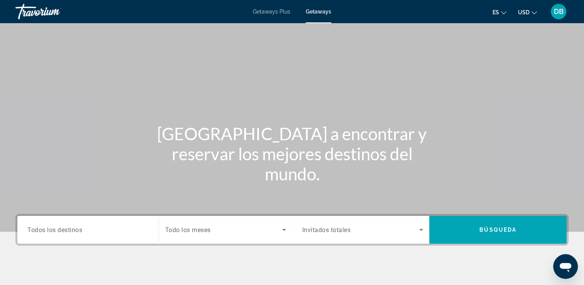
click at [54, 226] on span "Todos los destinos" at bounding box center [54, 229] width 55 height 7
click at [54, 226] on input "Destination Todos los destinos" at bounding box center [87, 229] width 121 height 9
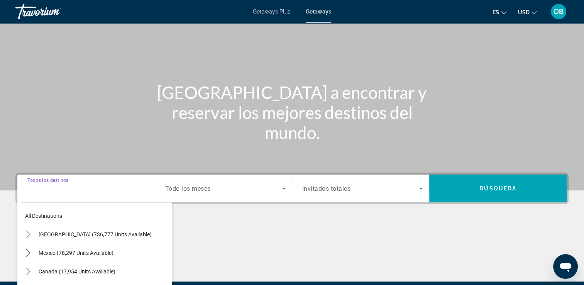
scroll to position [132, 0]
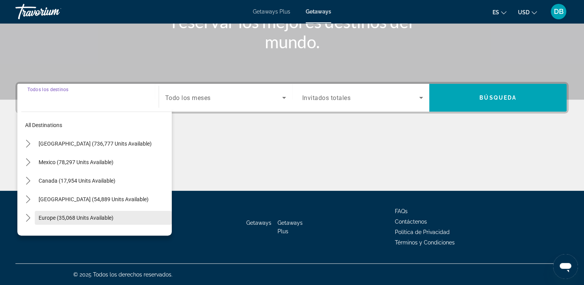
click at [114, 215] on span "Select destination: Europe (35,068 units available)" at bounding box center [103, 217] width 137 height 19
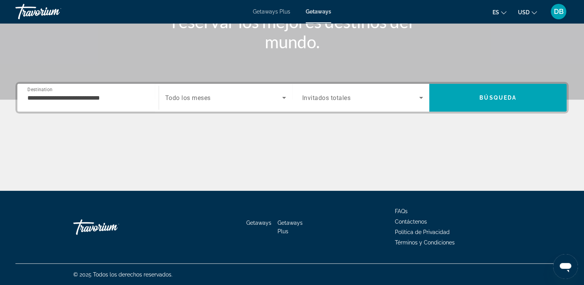
click at [128, 107] on div "**********" at bounding box center [87, 98] width 121 height 22
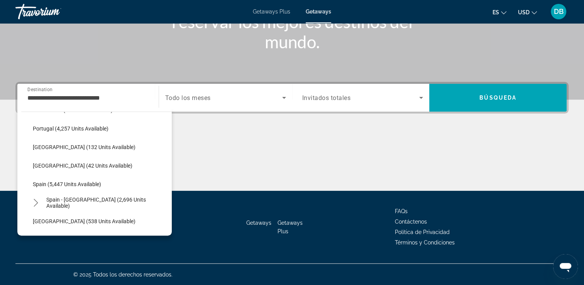
scroll to position [346, 0]
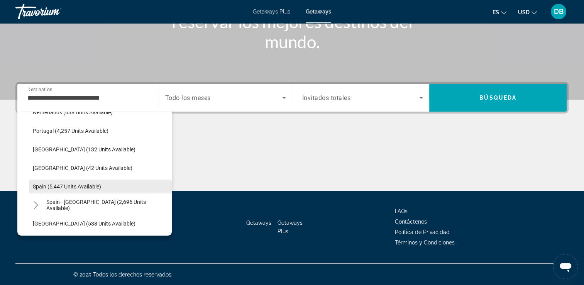
click at [119, 188] on span "Select destination: Spain (5,447 units available)" at bounding box center [100, 186] width 143 height 19
type input "**********"
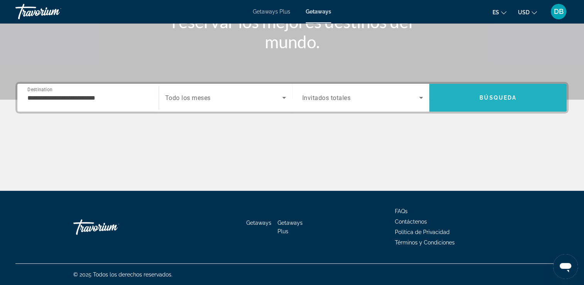
click at [486, 88] on span "Search" at bounding box center [497, 97] width 137 height 19
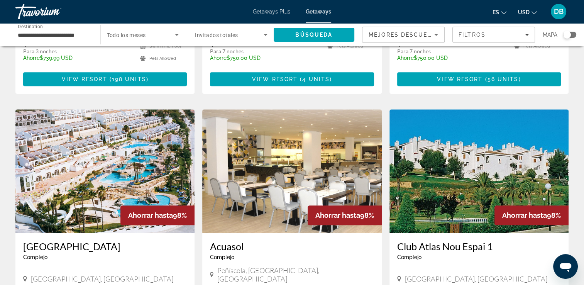
scroll to position [525, 0]
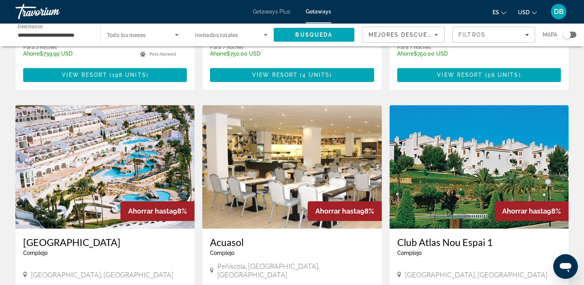
drag, startPoint x: 22, startPoint y: 219, endPoint x: 136, endPoint y: 221, distance: 113.4
click at [136, 228] on div "[GEOGRAPHIC_DATA] Complejo - Este es un resort solo para adultos [GEOGRAPHIC_DA…" at bounding box center [104, 258] width 179 height 60
copy h3 "[GEOGRAPHIC_DATA]"
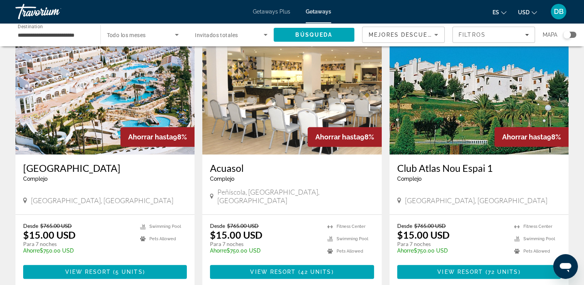
scroll to position [600, 0]
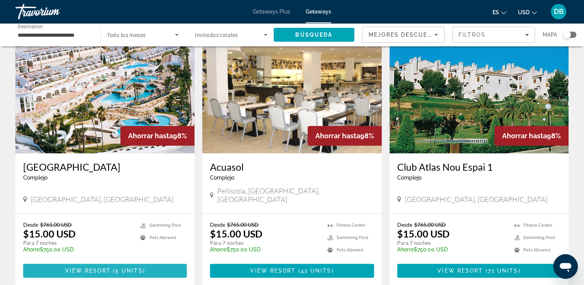
click at [147, 261] on span "Main content" at bounding box center [105, 270] width 164 height 19
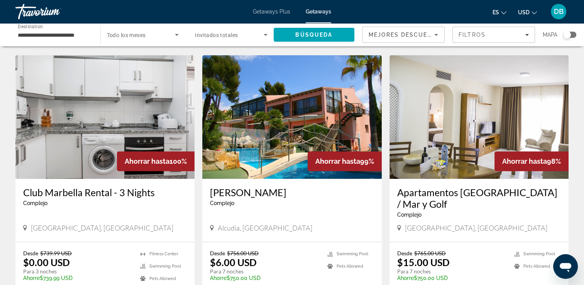
scroll to position [298, 0]
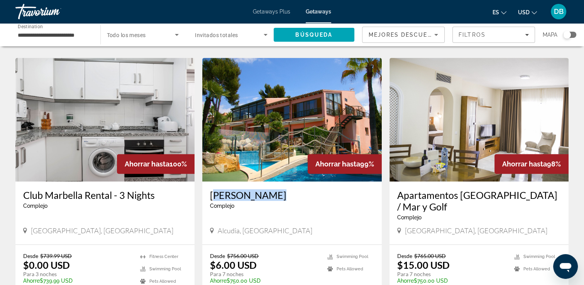
drag, startPoint x: 208, startPoint y: 174, endPoint x: 271, endPoint y: 174, distance: 62.9
click at [271, 181] on div "Ona Aucanada Complejo - Este es un resort solo para adultos [GEOGRAPHIC_DATA], …" at bounding box center [291, 212] width 179 height 63
copy h3 "[PERSON_NAME]"
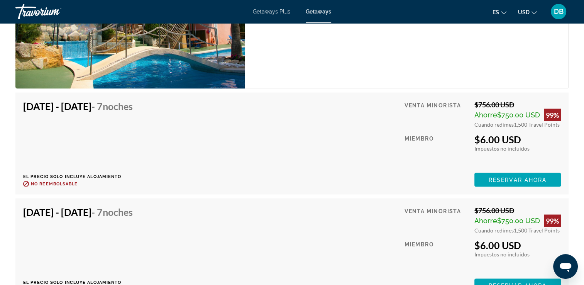
scroll to position [1486, 0]
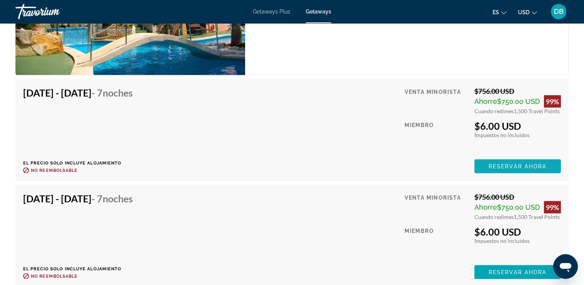
click at [498, 164] on span "Reservar ahora" at bounding box center [517, 166] width 58 height 6
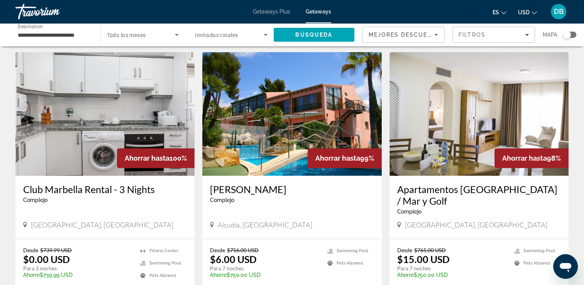
scroll to position [312, 0]
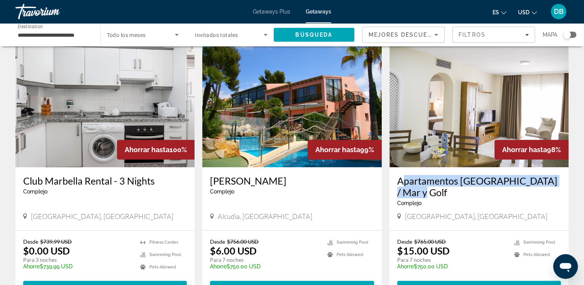
drag, startPoint x: 394, startPoint y: 159, endPoint x: 441, endPoint y: 169, distance: 48.5
click at [441, 169] on div "Apartamentos [GEOGRAPHIC_DATA] / Mar y Golf Complejo - Este es un resort solo p…" at bounding box center [478, 198] width 179 height 63
copy h3 "Apartamentos [GEOGRAPHIC_DATA] / Mar y Golf"
click at [444, 284] on span "View Resort" at bounding box center [460, 287] width 46 height 6
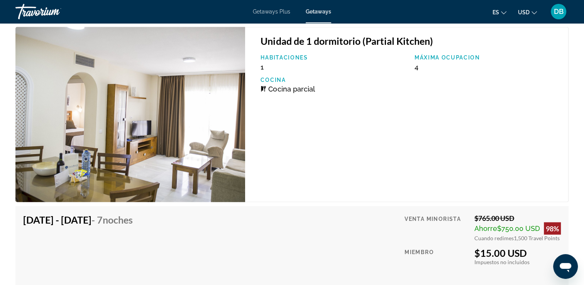
scroll to position [1441, 0]
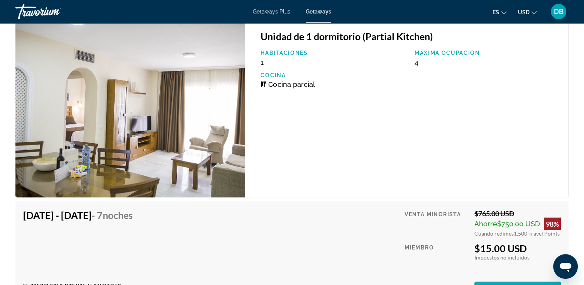
click at [480, 280] on span "Main content" at bounding box center [517, 288] width 86 height 19
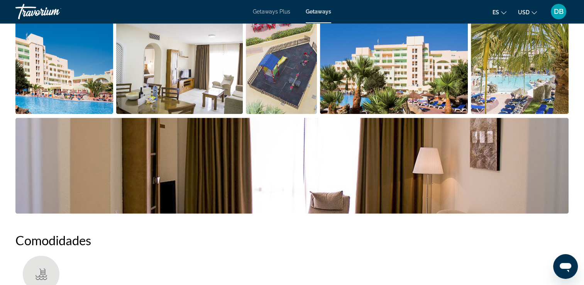
scroll to position [478, 0]
